Goal: Navigation & Orientation: Find specific page/section

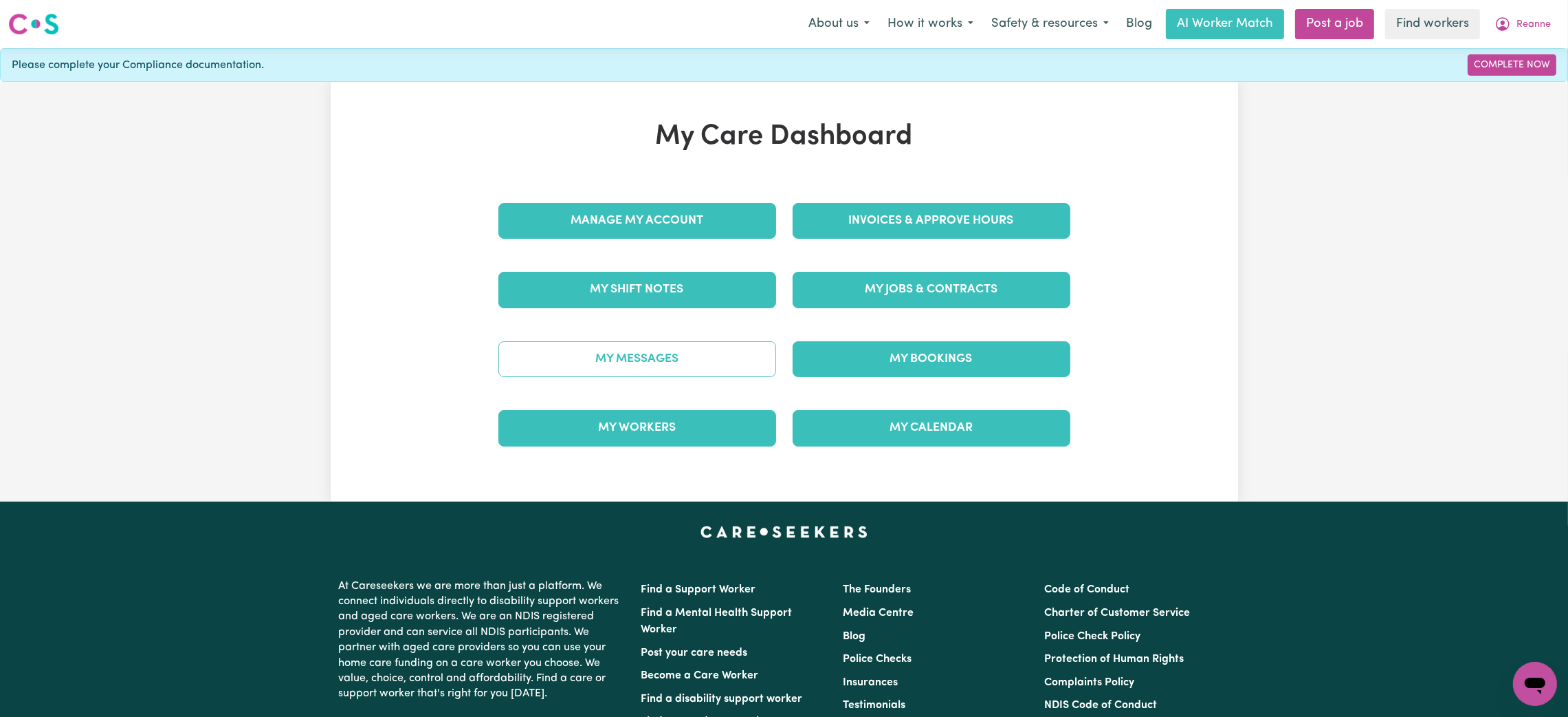
click at [699, 363] on link "My Messages" at bounding box center [636, 359] width 278 height 36
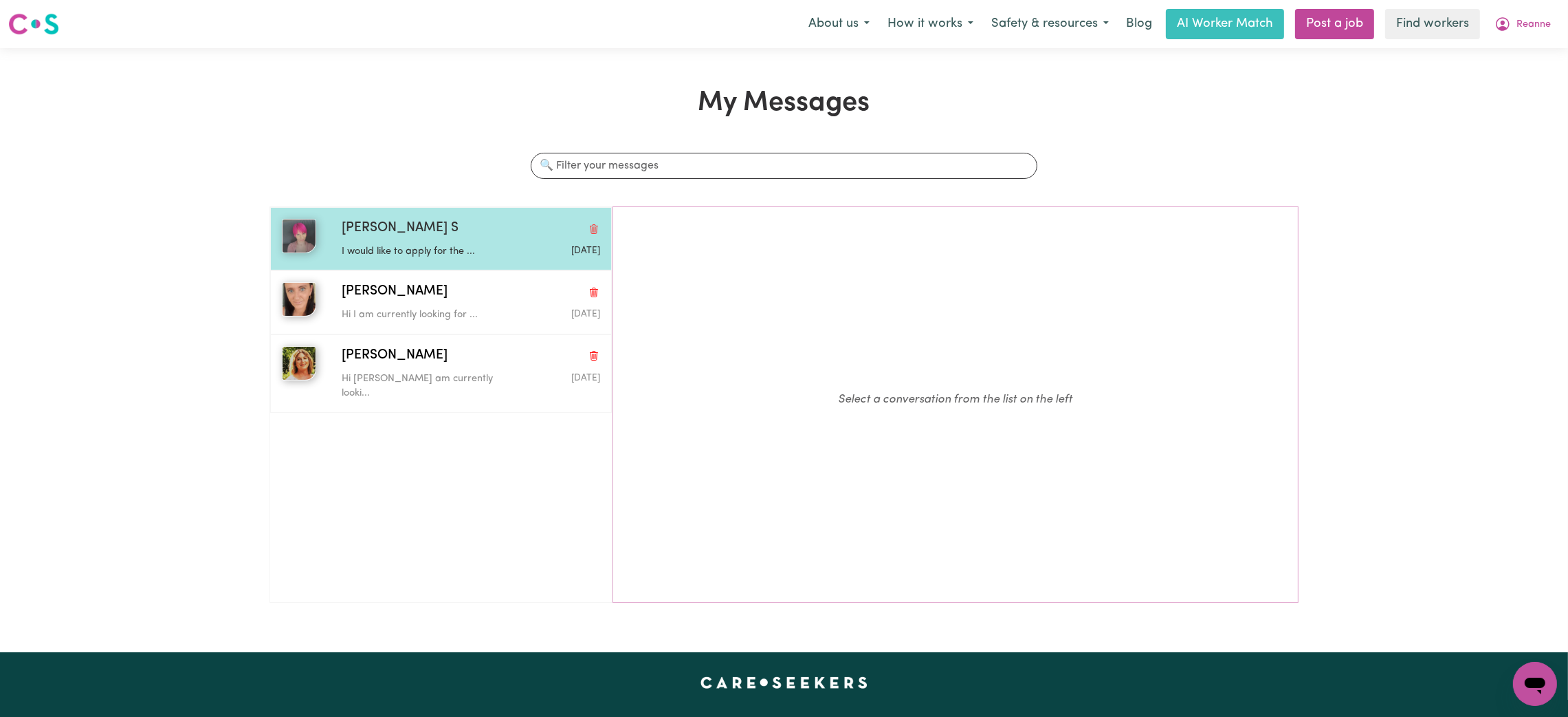
click at [406, 254] on p "I would like to apply for the ..." at bounding box center [428, 252] width 172 height 15
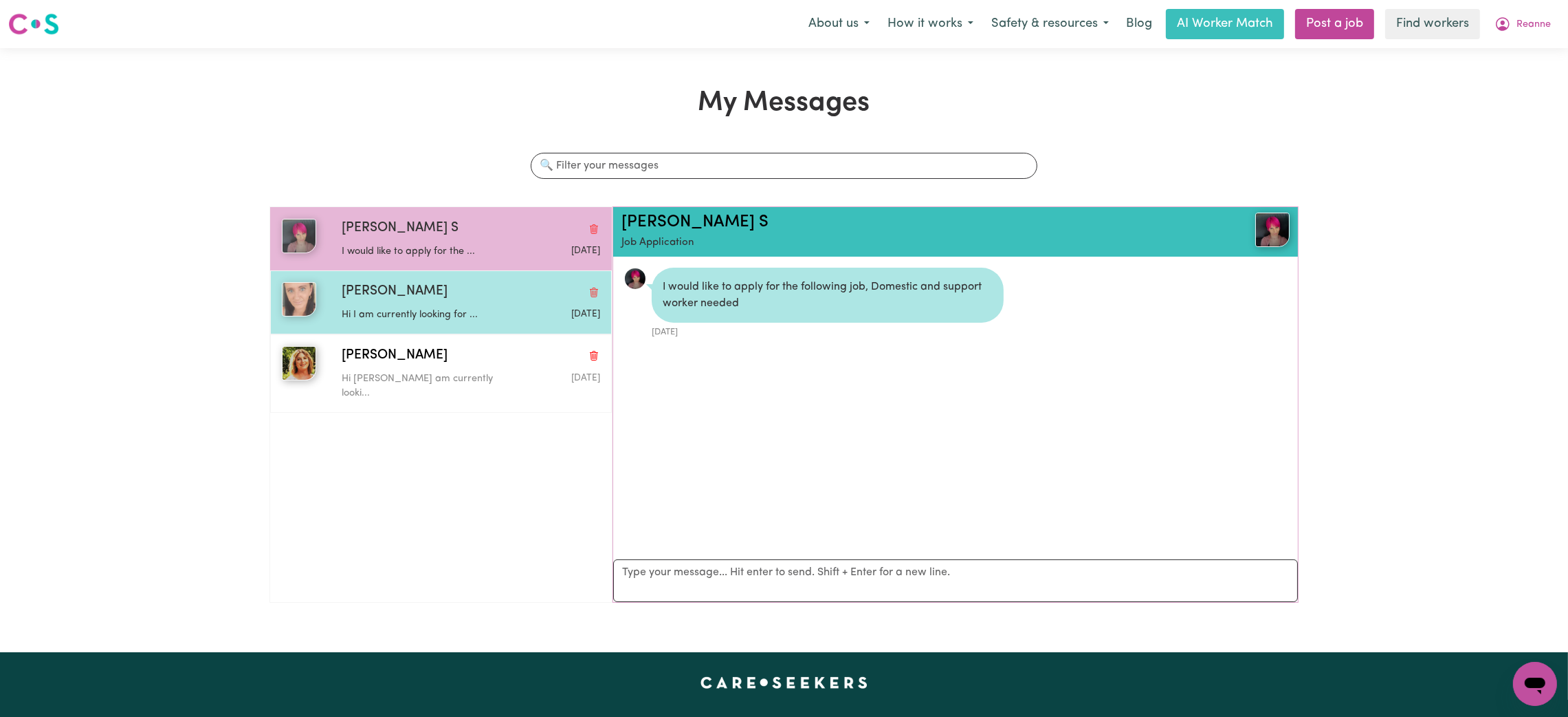
scroll to position [8, 0]
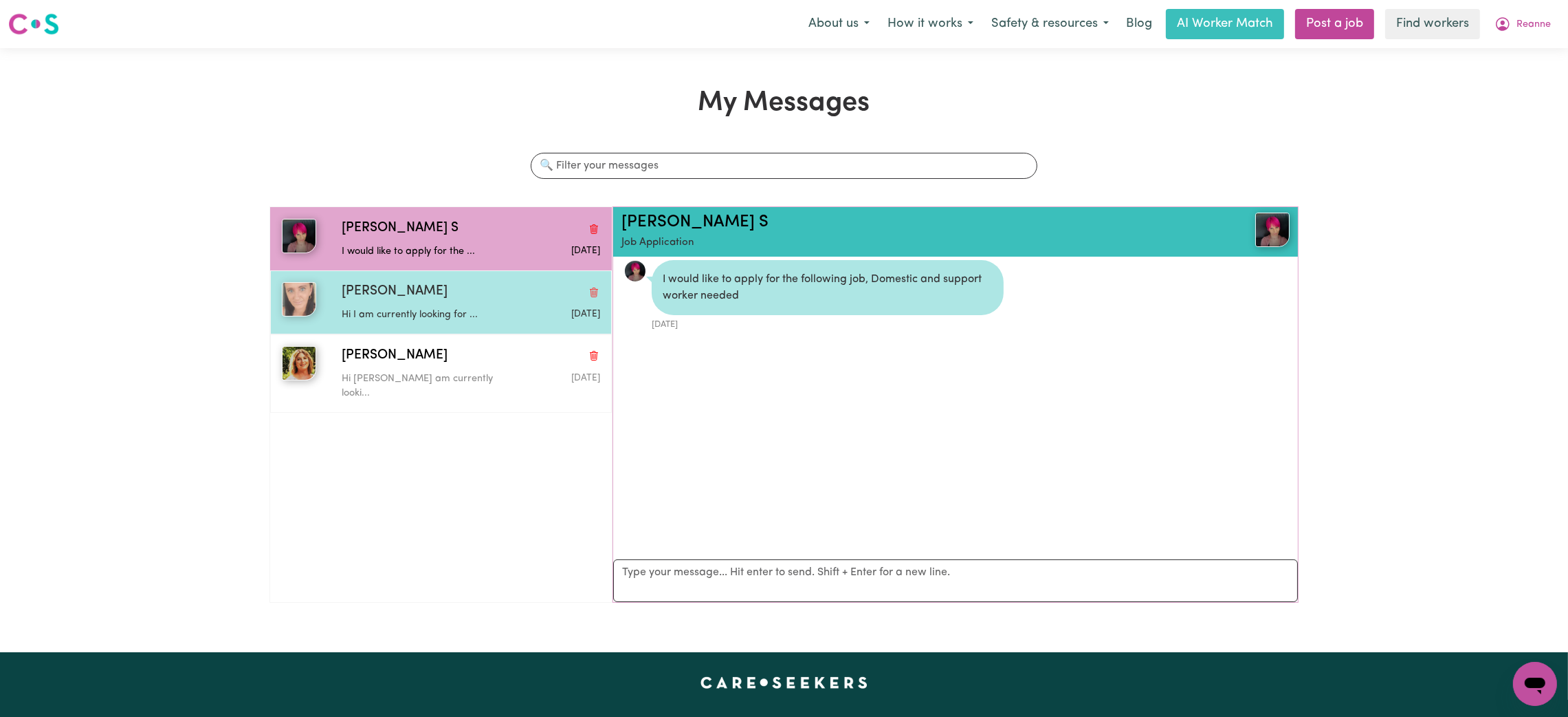
click at [455, 324] on div "Lisa D Hi I am currently looking for ... Aug 22 2025" at bounding box center [440, 301] width 341 height 63
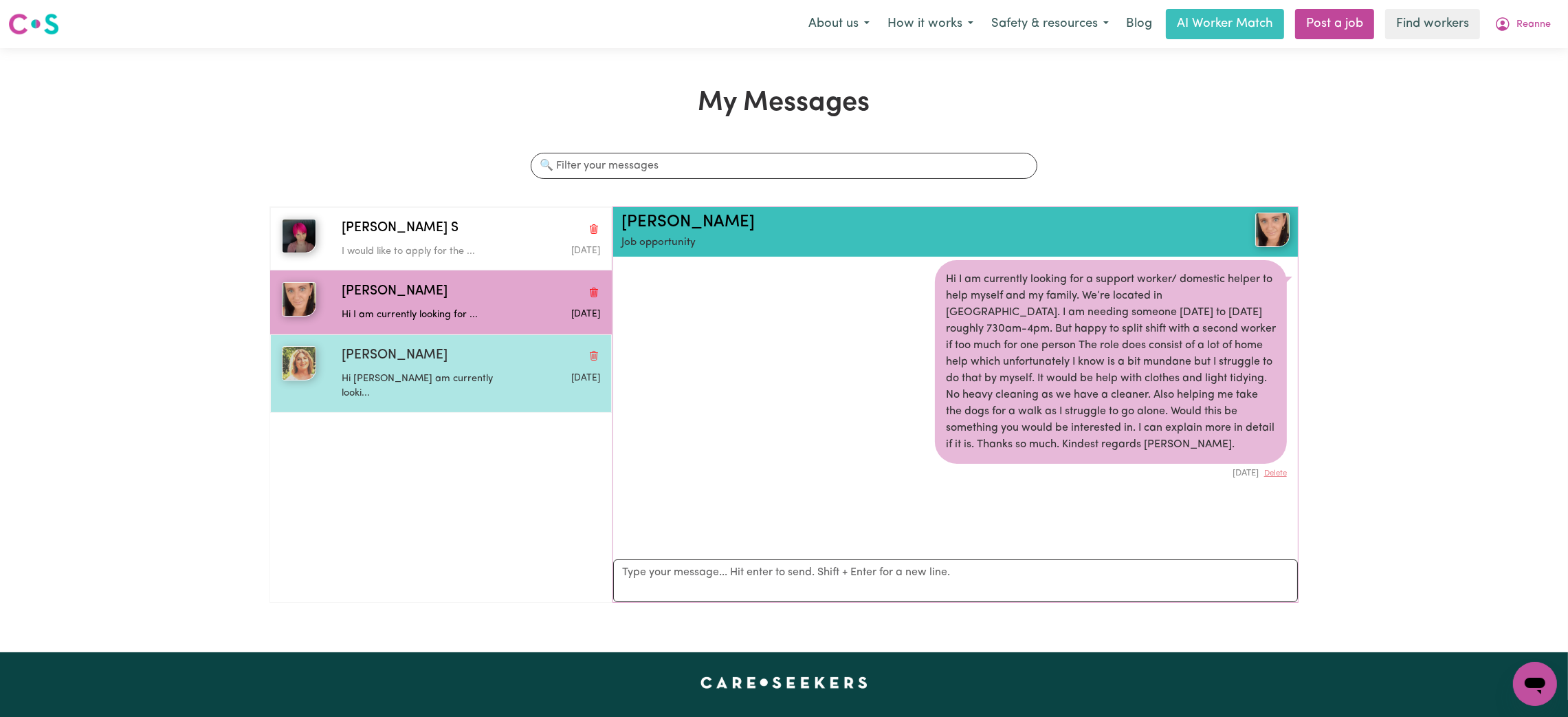
click at [453, 355] on div "Karen W" at bounding box center [470, 355] width 258 height 20
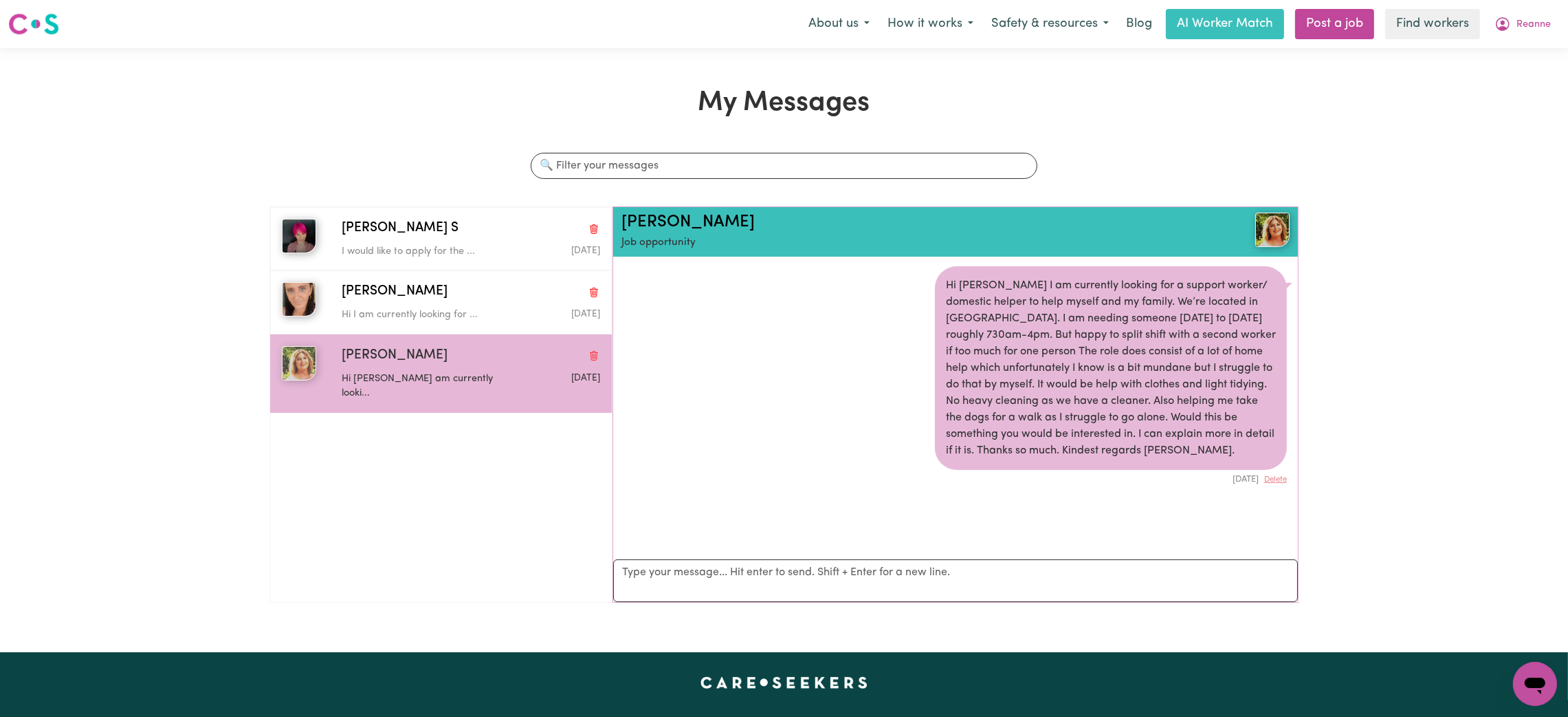
scroll to position [0, 0]
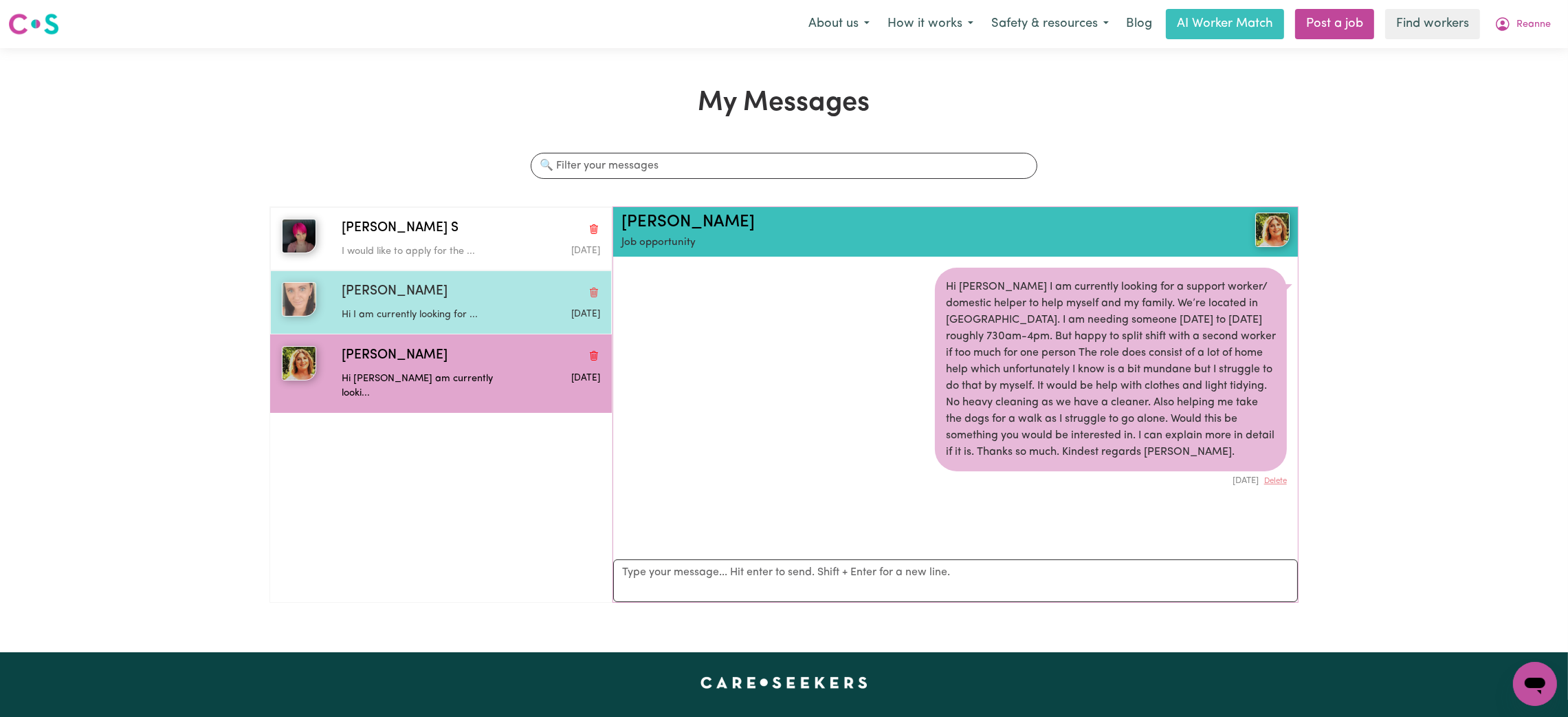
click at [472, 309] on p "Hi I am currently looking for ..." at bounding box center [428, 315] width 172 height 15
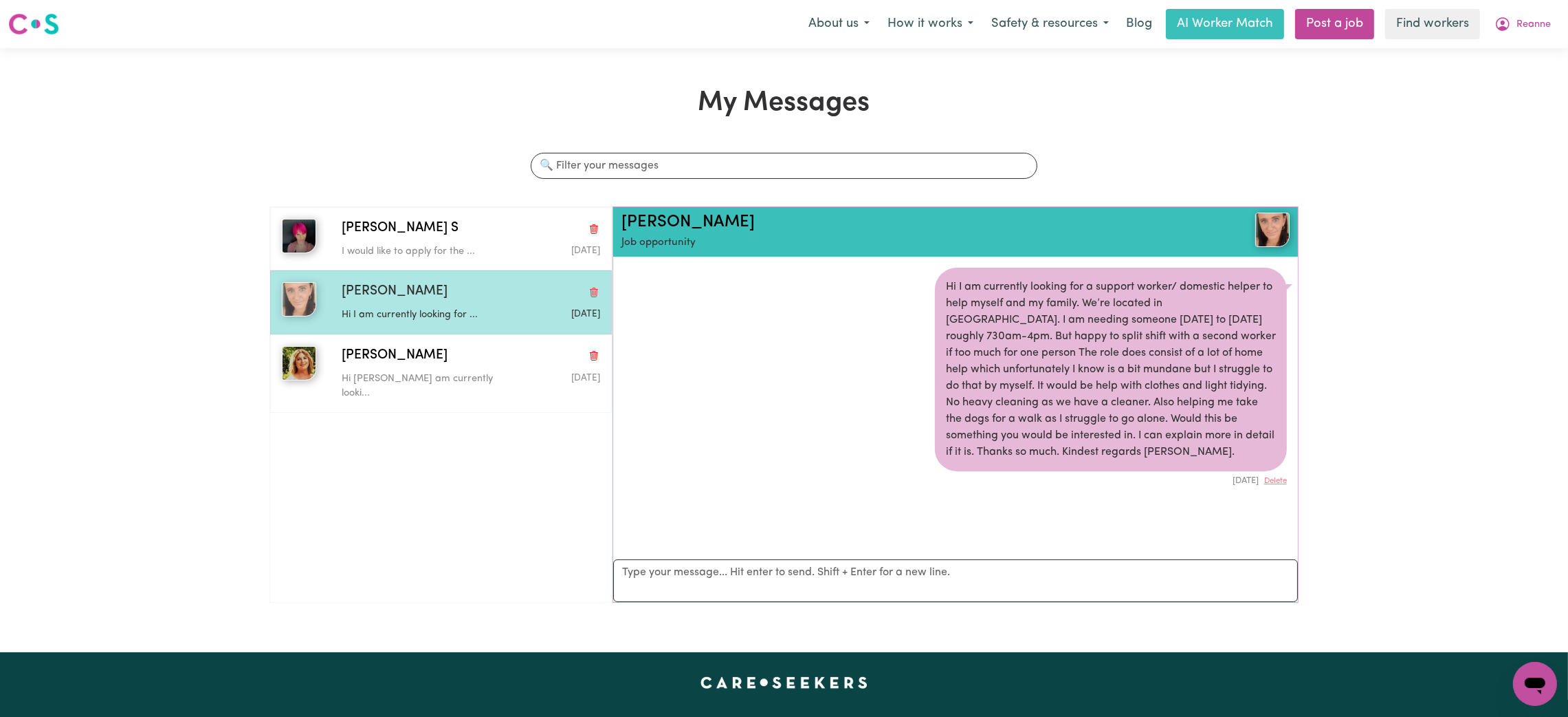
scroll to position [8, 0]
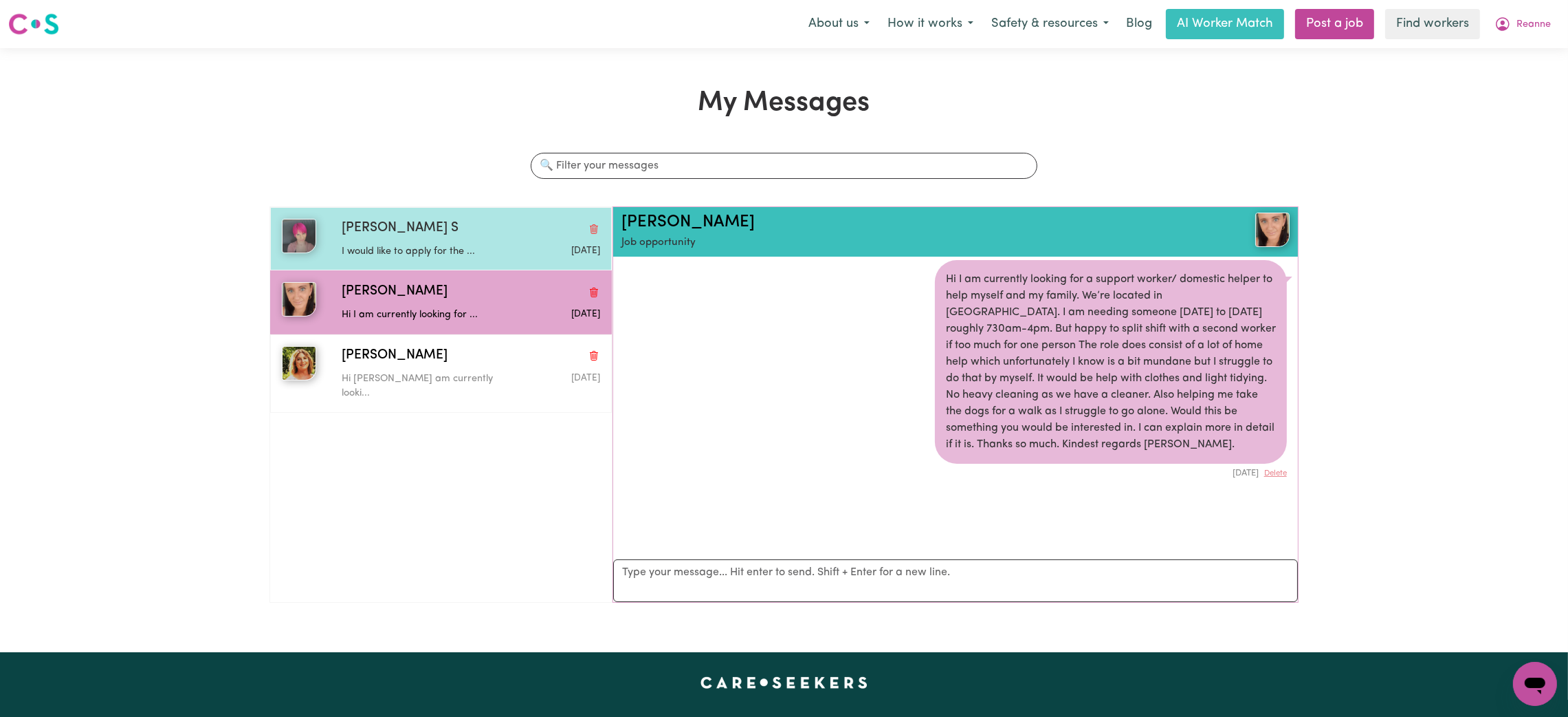
click at [478, 239] on div "I would like to apply for the ..." at bounding box center [428, 249] width 172 height 20
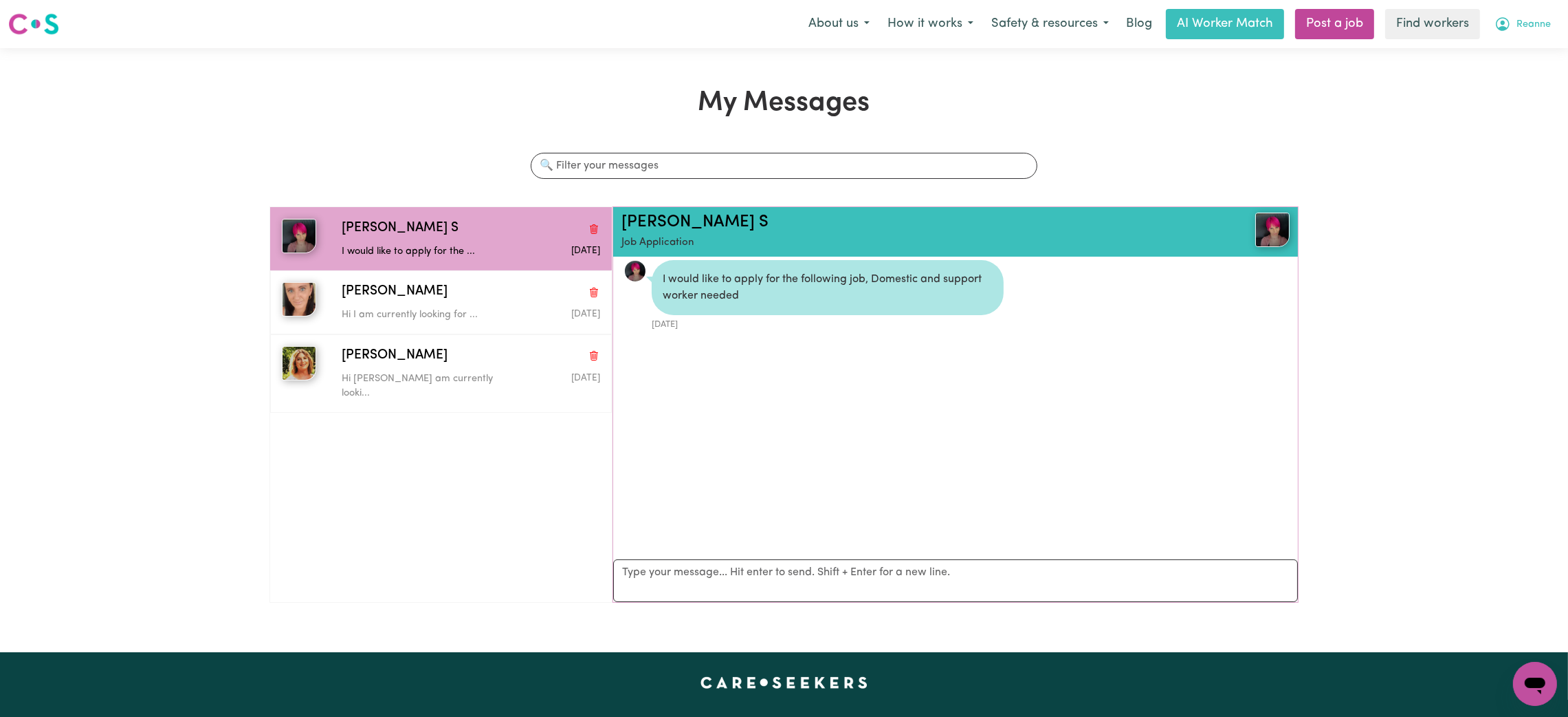
click at [1541, 37] on button "Reanne" at bounding box center [1523, 24] width 74 height 29
click at [1529, 44] on link "My Dashboard" at bounding box center [1505, 53] width 108 height 26
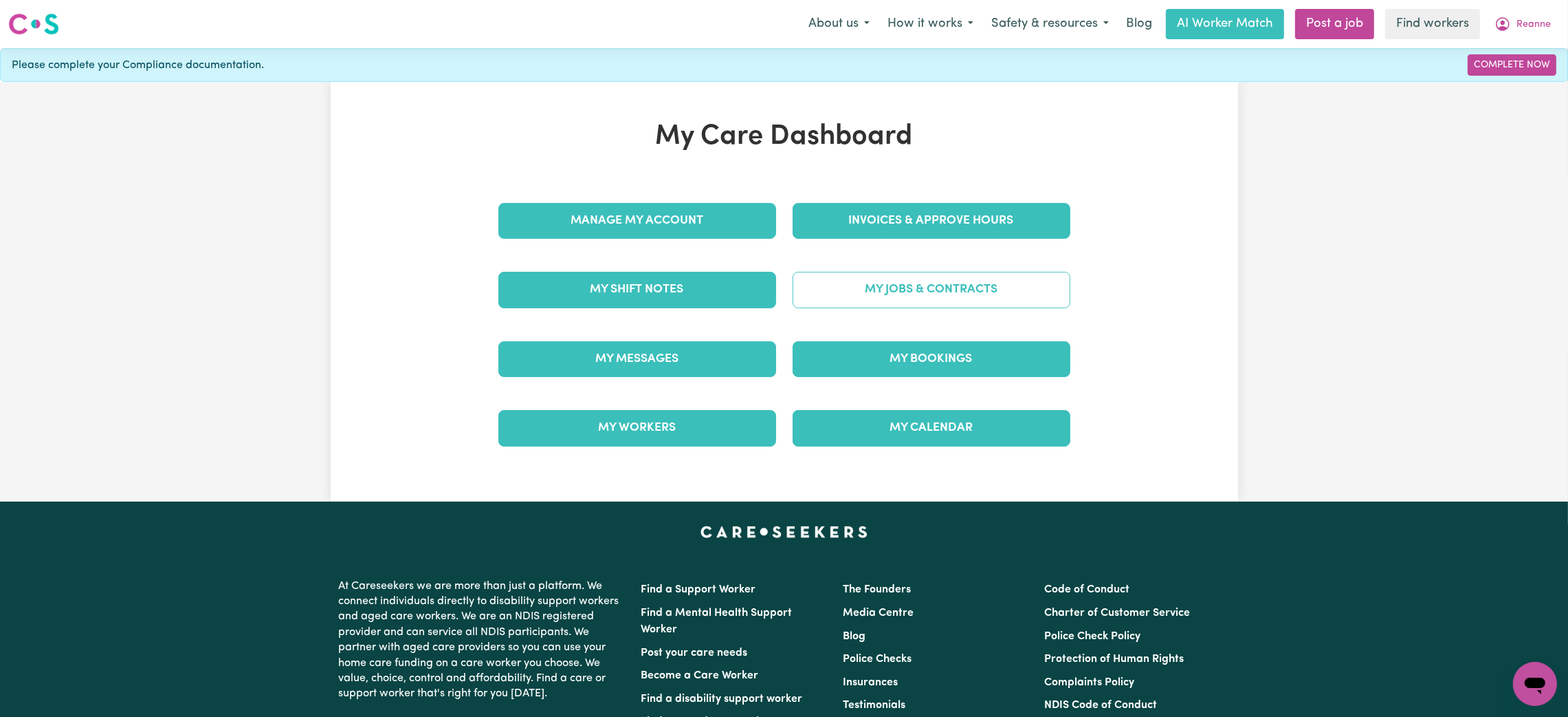
click at [991, 292] on link "My Jobs & Contracts" at bounding box center [931, 289] width 278 height 36
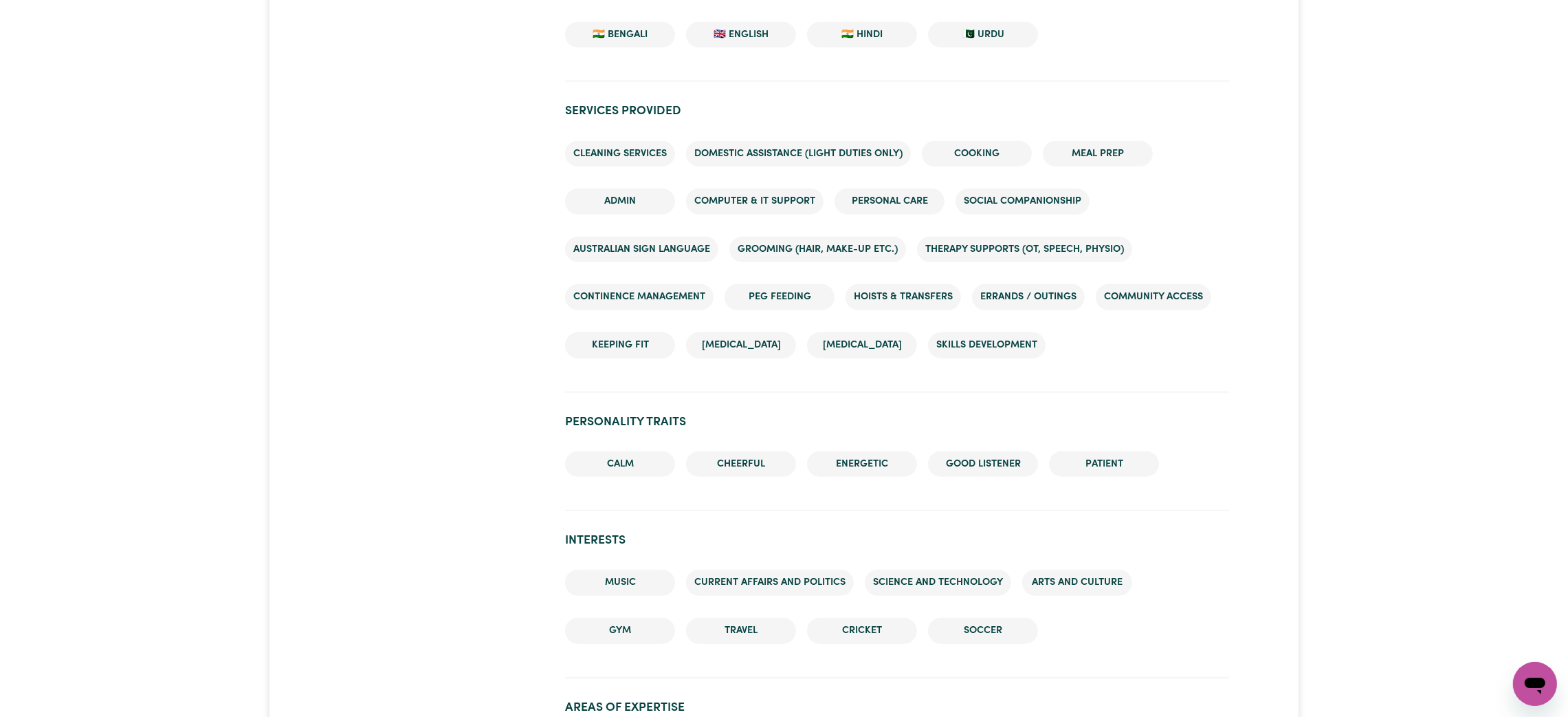
scroll to position [1385, 0]
